Goal: Navigation & Orientation: Find specific page/section

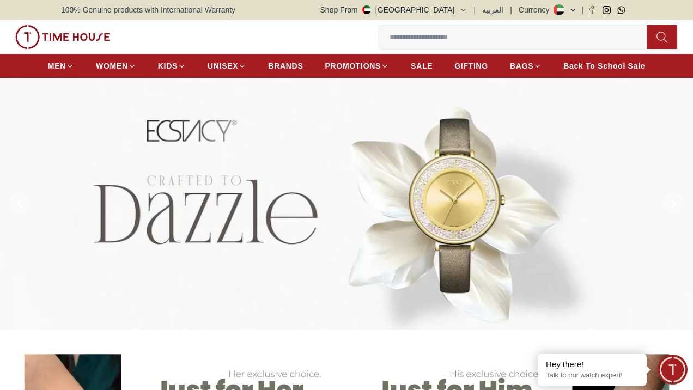
click at [523, 38] on input at bounding box center [517, 37] width 277 height 22
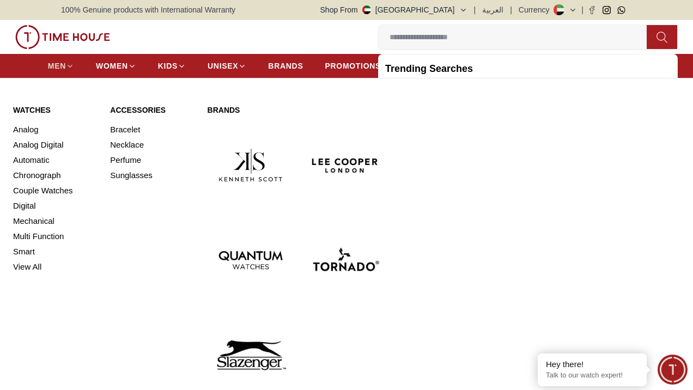
click at [74, 68] on icon at bounding box center [70, 66] width 8 height 8
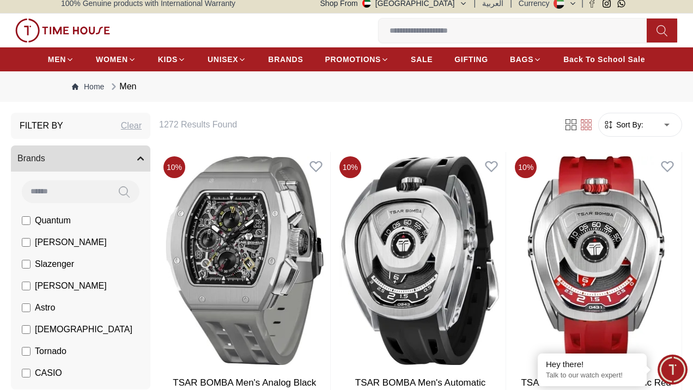
scroll to position [5, 0]
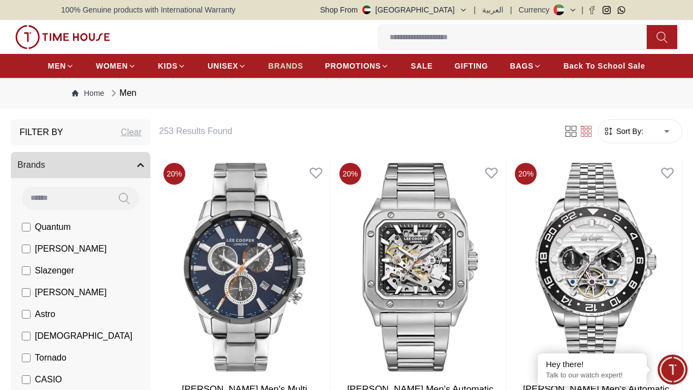
click at [303, 67] on span "BRANDS" at bounding box center [285, 65] width 35 height 11
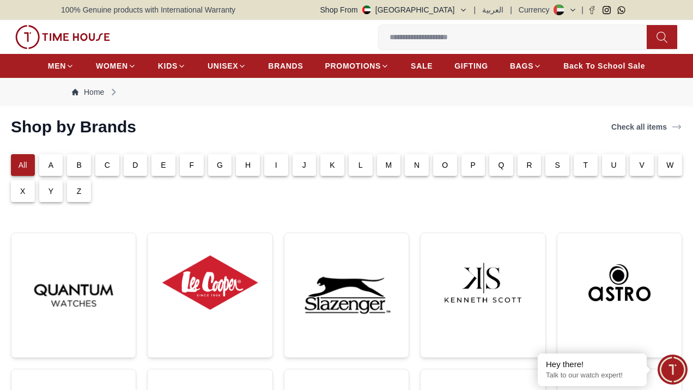
click at [558, 167] on p "S" at bounding box center [557, 165] width 5 height 11
